Goal: Transaction & Acquisition: Purchase product/service

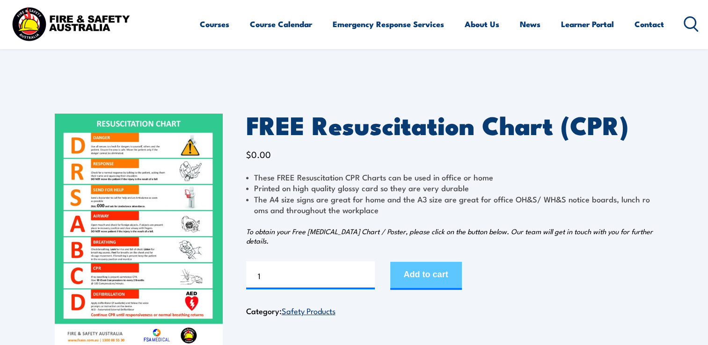
click at [420, 273] on button "Add to cart" at bounding box center [426, 276] width 72 height 28
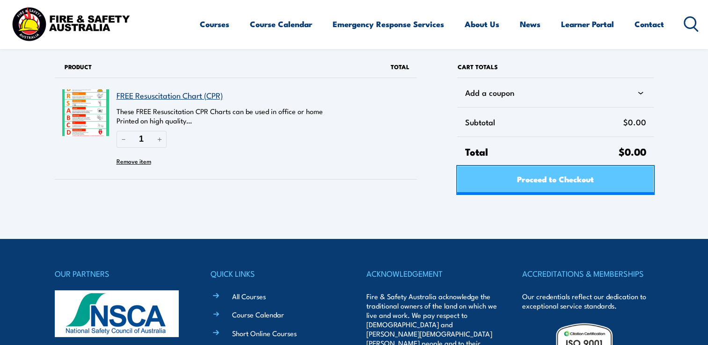
click at [503, 181] on link "Proceed to Checkout" at bounding box center [555, 180] width 196 height 28
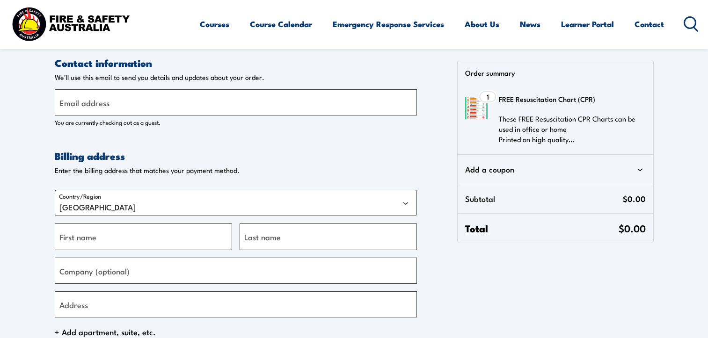
select select "VIC"
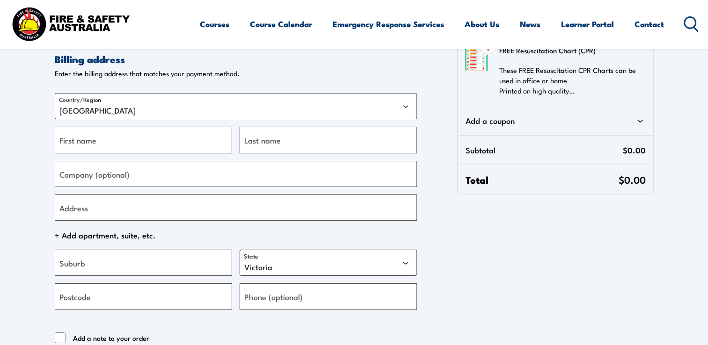
scroll to position [97, 0]
click at [134, 141] on input "First name" at bounding box center [143, 139] width 177 height 26
type input "Rhys"
type input "rhys@winequip.com.au"
type input "Smith"
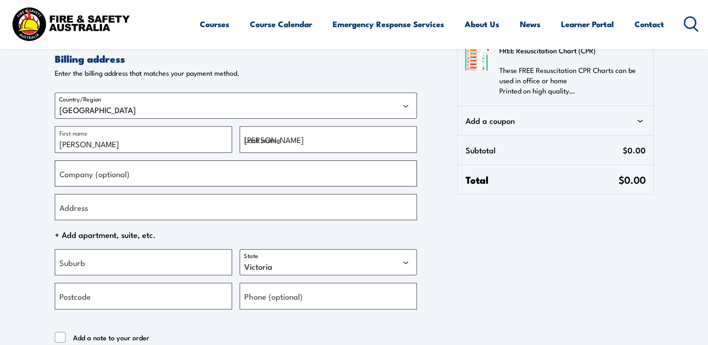
type input "Forest Hill Vineyard"
type input "WINEQUIP PRODUCTS"
type input "VASSE"
type input "+61404154882"
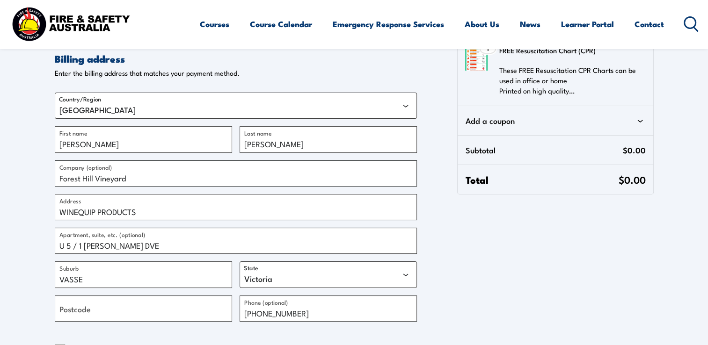
click at [138, 179] on input "Forest Hill Vineyard" at bounding box center [236, 173] width 362 height 26
drag, startPoint x: 138, startPoint y: 179, endPoint x: 66, endPoint y: 173, distance: 72.3
click at [66, 173] on input "Forest Hill Vineyard" at bounding box center [236, 173] width 362 height 26
click at [125, 248] on input "U 5 / 1 OSTLER DVE" at bounding box center [236, 241] width 362 height 26
click at [118, 247] on input "U 5 / 1 OSTLER DVE" at bounding box center [236, 241] width 362 height 26
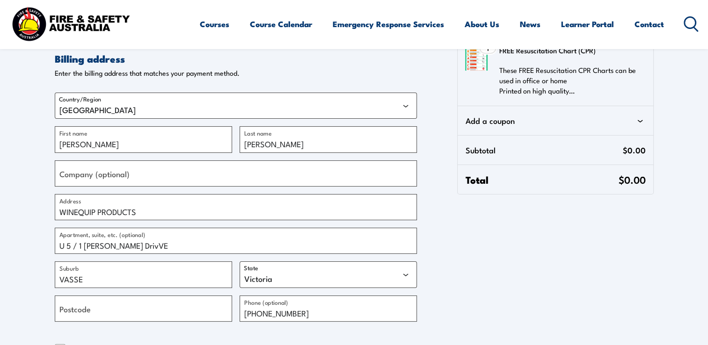
click at [186, 258] on div "Country/Region Australia Rhys First name Smith Last name Company (optional) WIN…" at bounding box center [236, 203] width 362 height 237
click at [165, 246] on input "U 5 / 1 OSTLER DrivVE" at bounding box center [236, 241] width 362 height 26
type input "U 5 / 1 OSTLER DRIVE"
type input "Rosenthal Wines"
type input "U 5 / 1 OSTLER DRIVE"
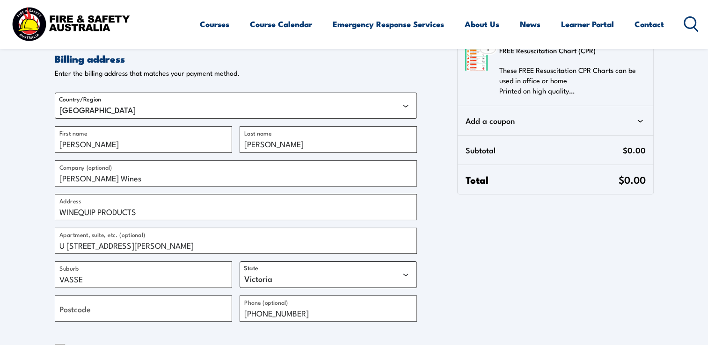
click at [406, 274] on select "Australian Capital Territory New South Wales Northern Territory Queensland Sout…" at bounding box center [327, 274] width 177 height 26
select select "WA"
click at [239, 261] on select "Australian Capital Territory New South Wales Northern Territory Queensland Sout…" at bounding box center [327, 274] width 177 height 26
click at [161, 311] on input "Postcode" at bounding box center [143, 309] width 177 height 26
type input "6280"
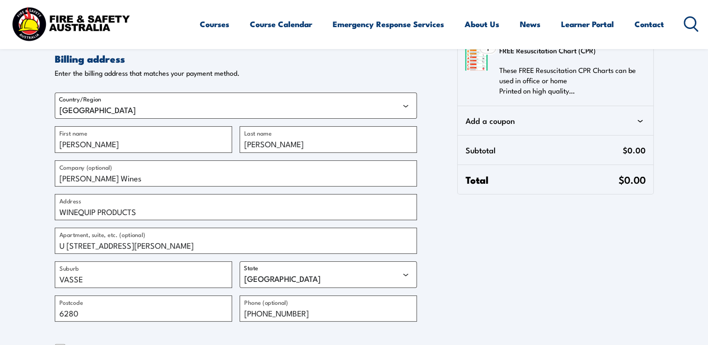
click at [146, 334] on form "Contact information Contact information We'll use this email to send you detail…" at bounding box center [236, 212] width 362 height 506
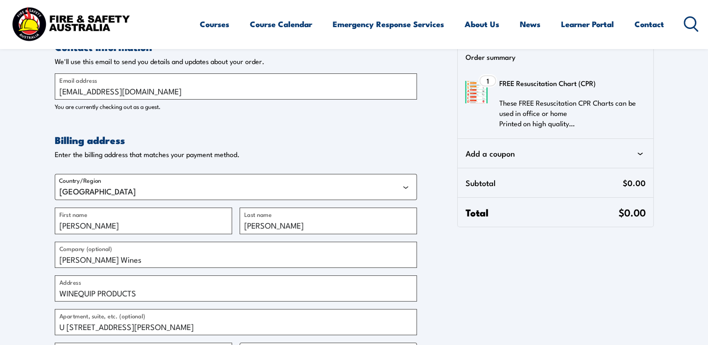
scroll to position [16, 0]
click at [639, 151] on icon at bounding box center [639, 152] width 11 height 11
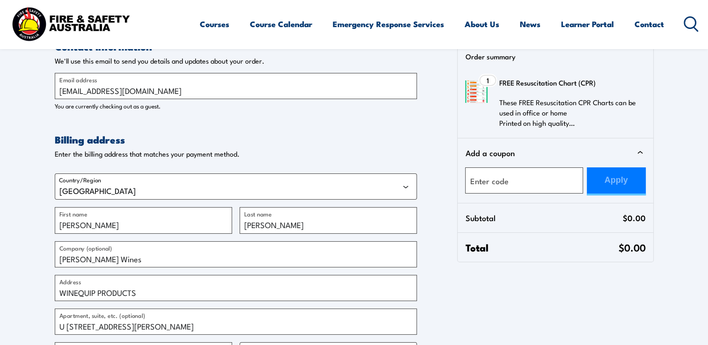
click at [639, 151] on icon at bounding box center [639, 152] width 5 height 3
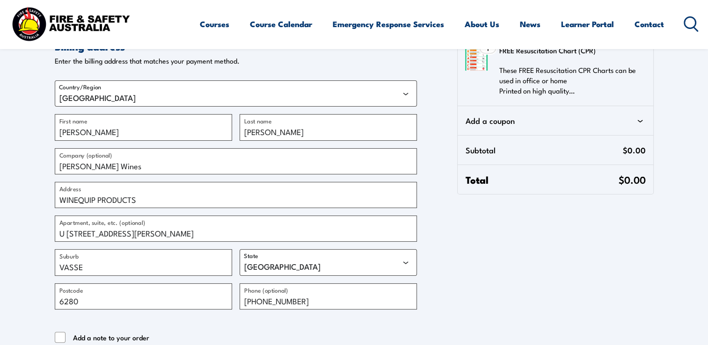
scroll to position [109, 0]
drag, startPoint x: 125, startPoint y: 166, endPoint x: 65, endPoint y: 167, distance: 60.8
click at [65, 167] on input "Rosenthal Wines" at bounding box center [236, 162] width 362 height 26
type input "R"
drag, startPoint x: 138, startPoint y: 201, endPoint x: 57, endPoint y: 197, distance: 81.0
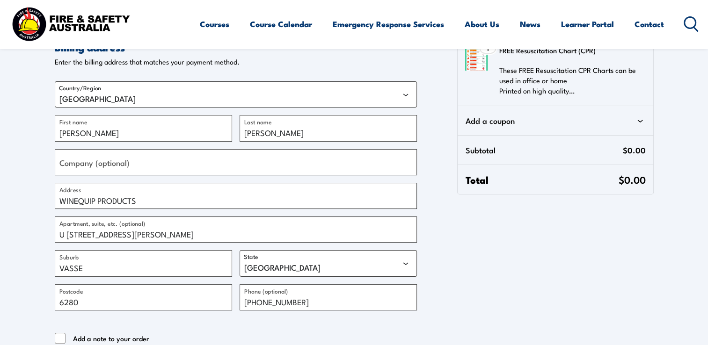
click at [57, 197] on input "WINEQUIP PRODUCTS" at bounding box center [236, 196] width 362 height 26
click at [86, 166] on label "Company (optional)" at bounding box center [94, 162] width 70 height 13
click at [86, 166] on input "Company (optional)" at bounding box center [236, 162] width 362 height 26
type input "w"
type input "WINEQUIP PRODUCTS"
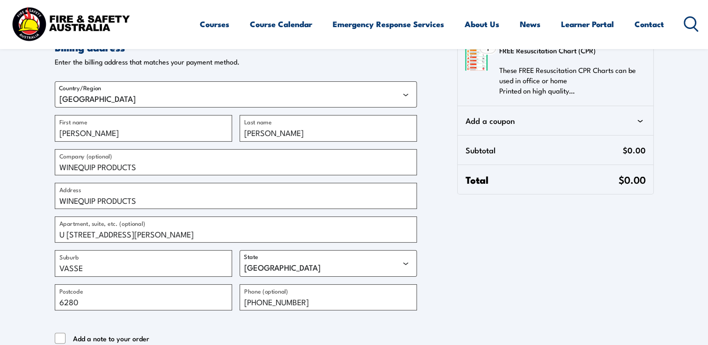
click at [45, 206] on section "Contact information Contact information We'll use this email to send you detail…" at bounding box center [354, 172] width 708 height 562
click at [147, 197] on input "WINEQUIP PRODUCTS" at bounding box center [236, 196] width 362 height 26
type input "W"
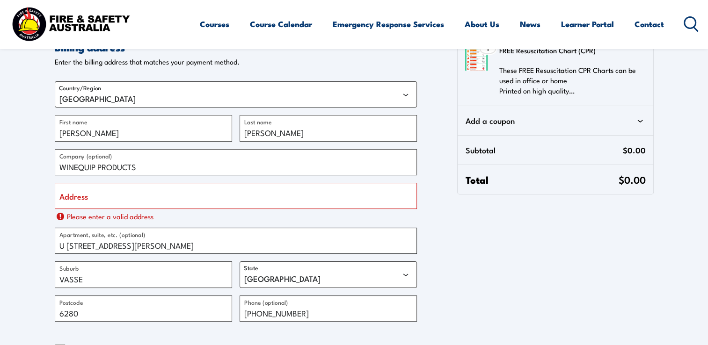
drag, startPoint x: 146, startPoint y: 237, endPoint x: 43, endPoint y: 237, distance: 103.4
click at [43, 237] on section "Contact information Contact information We'll use this email to send you detail…" at bounding box center [354, 177] width 708 height 573
click at [79, 200] on label "Address" at bounding box center [73, 195] width 29 height 13
click at [79, 200] on input "Address" at bounding box center [236, 196] width 362 height 26
paste input "U 5 / 1 OSTLER DRIVE"
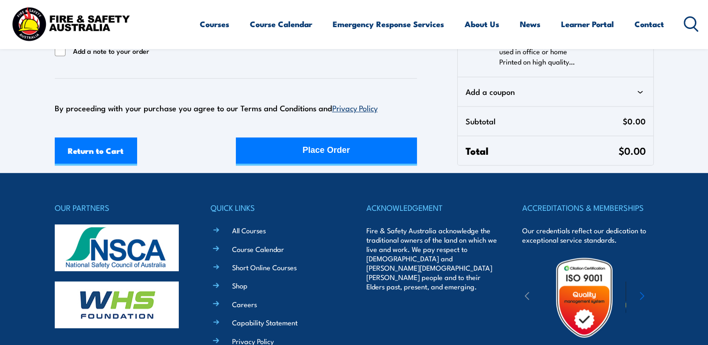
scroll to position [406, 0]
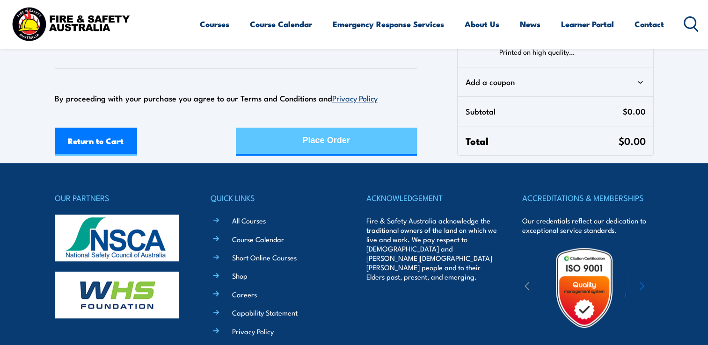
type input "U 5 / 1 OSTLER DRIVE"
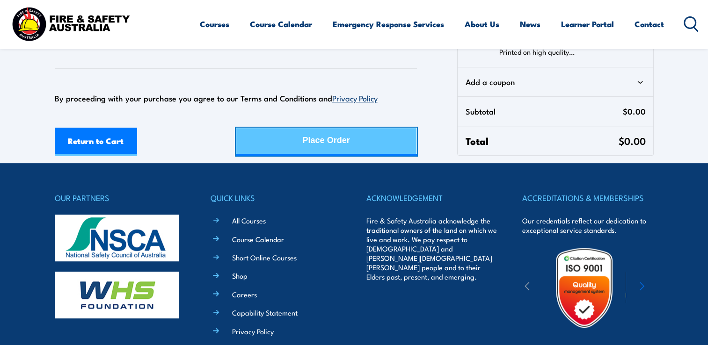
click at [286, 148] on button "Place Order" at bounding box center [326, 142] width 181 height 28
